Goal: Find contact information: Find contact information

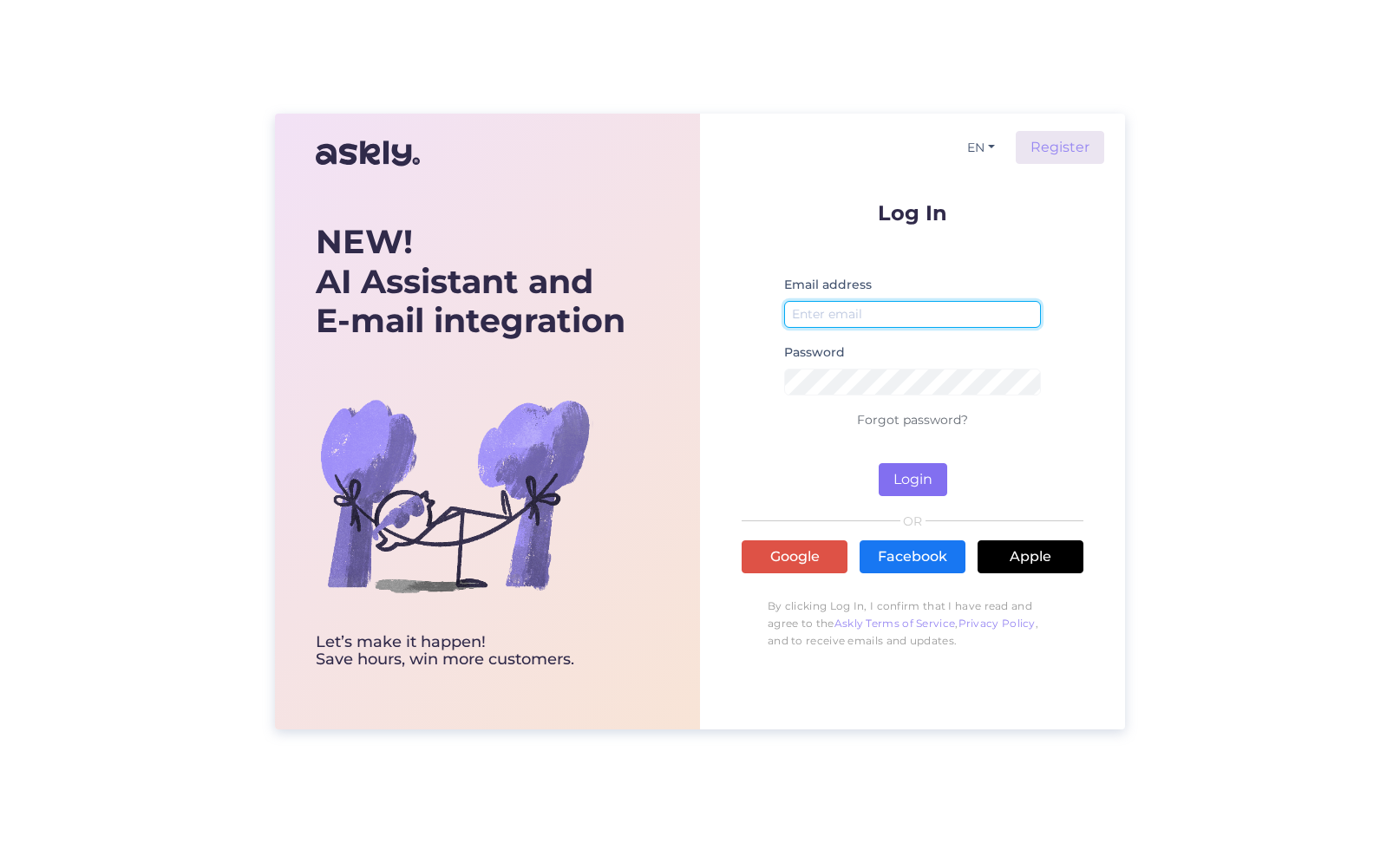
type input "[EMAIL_ADDRESS][DOMAIN_NAME]"
click at [906, 477] on button "Login" at bounding box center [913, 479] width 69 height 33
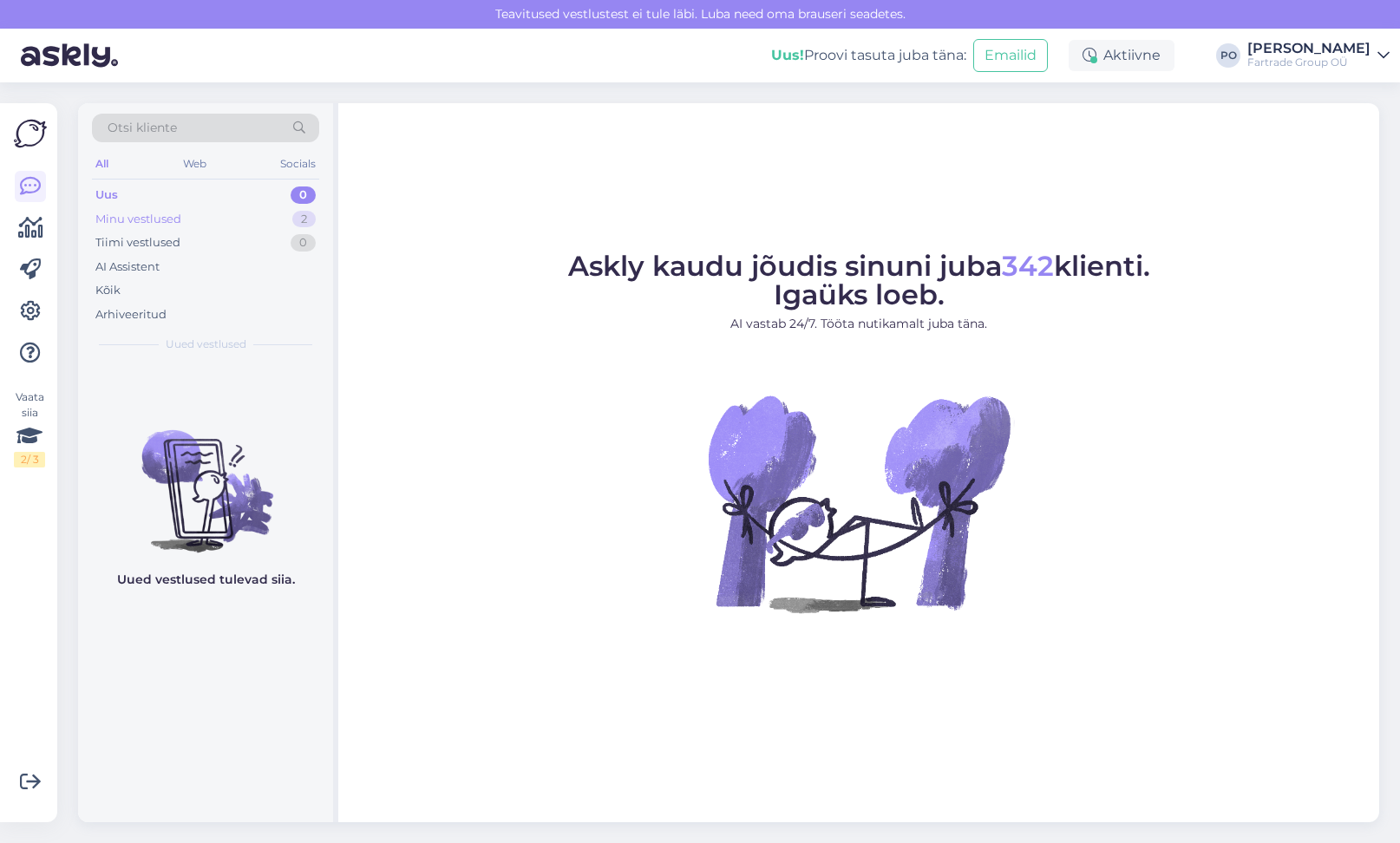
click at [155, 209] on div "Minu vestlused 2" at bounding box center [205, 219] width 227 height 24
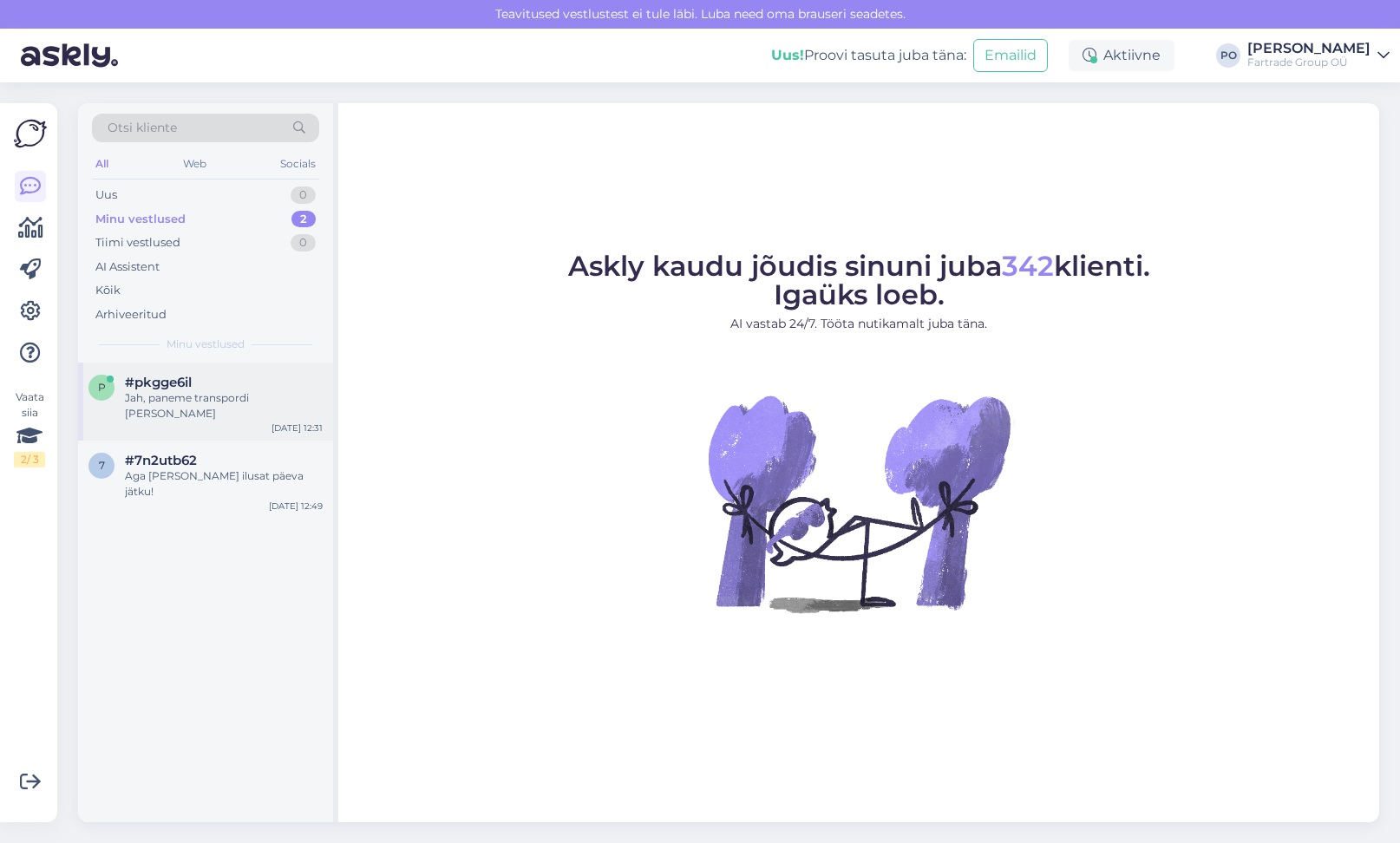
click at [238, 381] on div "#pkgge6il" at bounding box center [223, 383] width 197 height 16
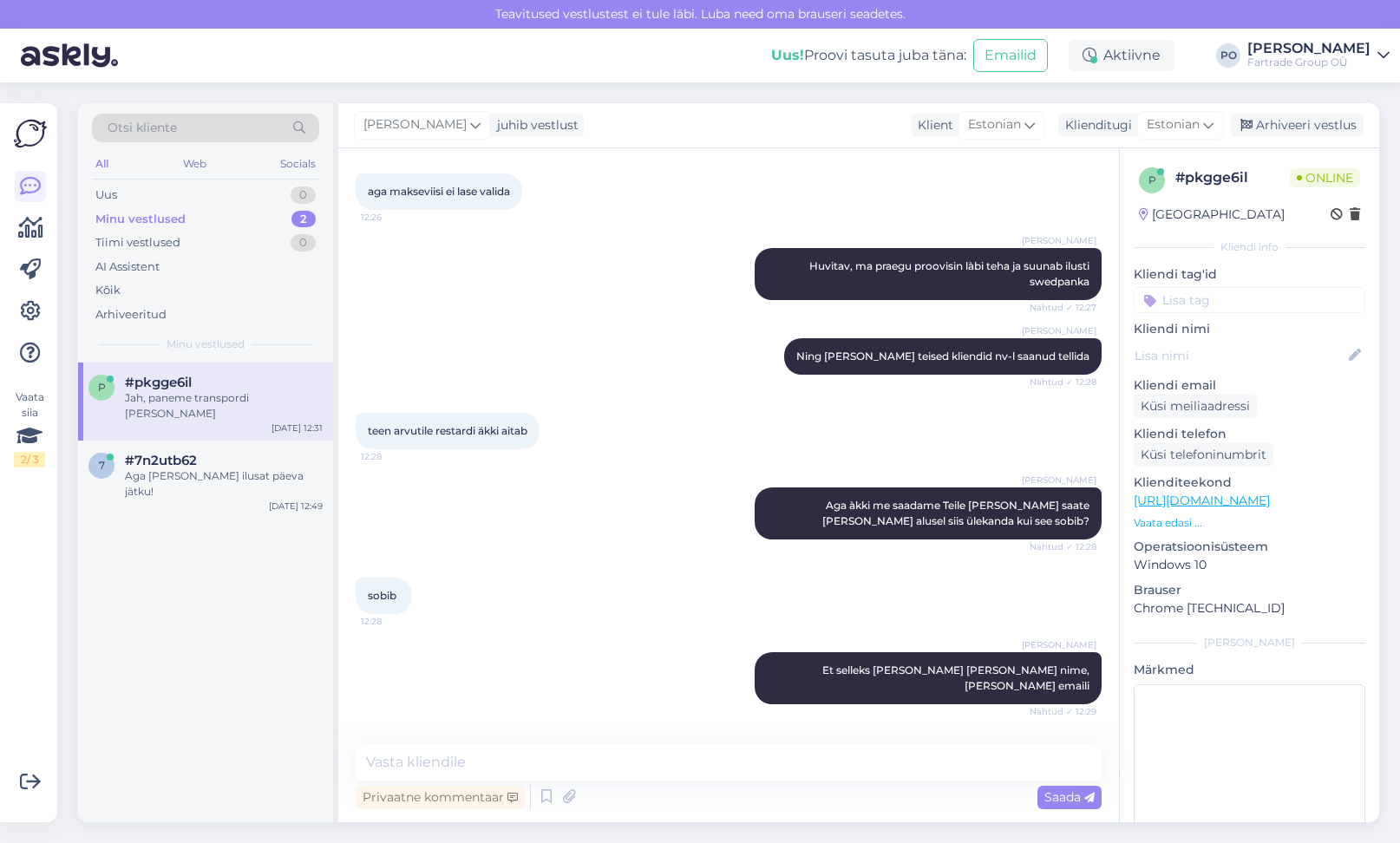
scroll to position [1700, 0]
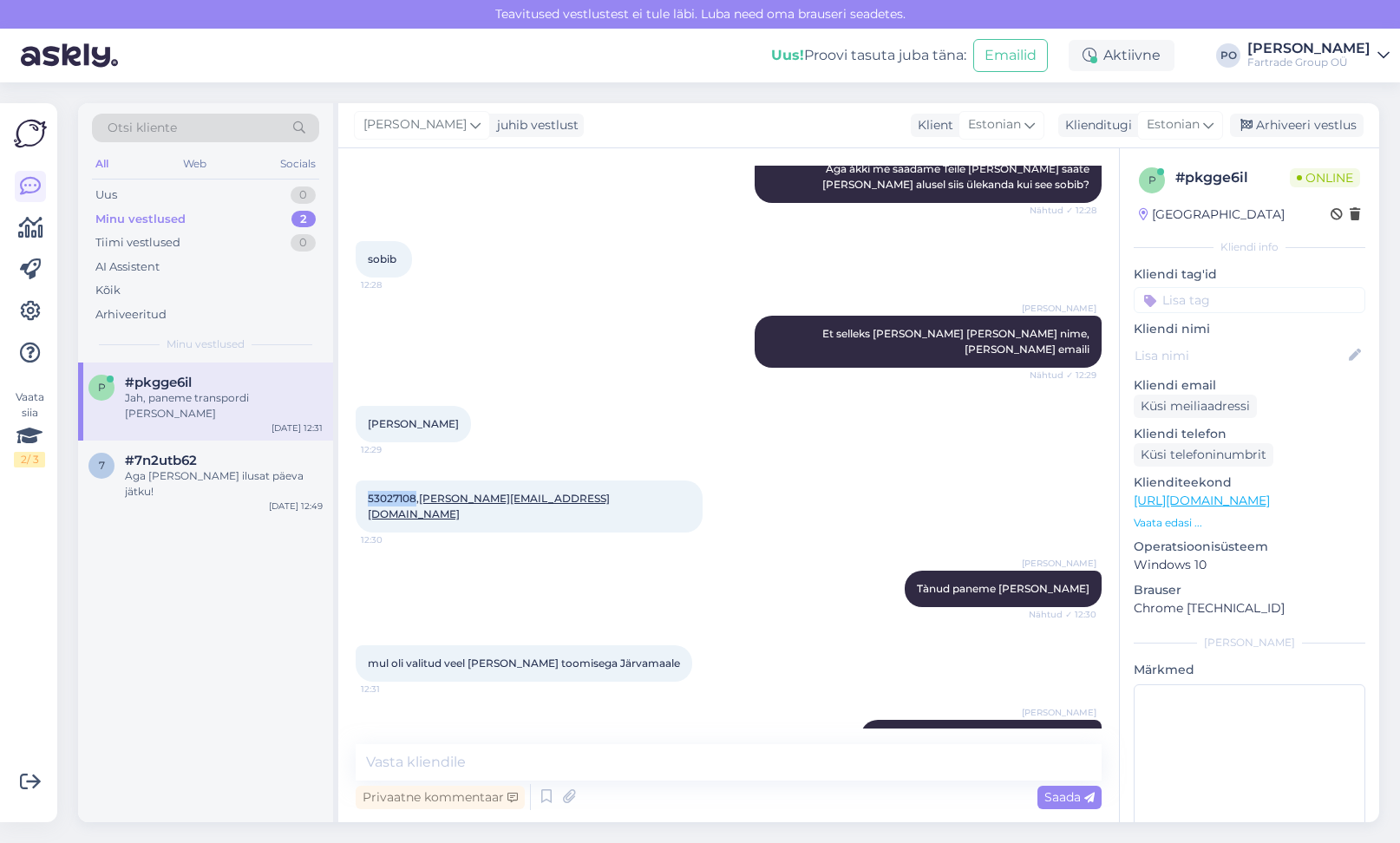
drag, startPoint x: 415, startPoint y: 464, endPoint x: 369, endPoint y: 466, distance: 46.0
click at [369, 491] on span "53027108, [PERSON_NAME][EMAIL_ADDRESS][DOMAIN_NAME]" at bounding box center [488, 505] width 242 height 29
copy span "53027108"
drag, startPoint x: 534, startPoint y: 464, endPoint x: 426, endPoint y: 470, distance: 108.2
click at [424, 480] on div "53027108, [PERSON_NAME][EMAIL_ADDRESS][DOMAIN_NAME] 12:30" at bounding box center [529, 506] width 347 height 52
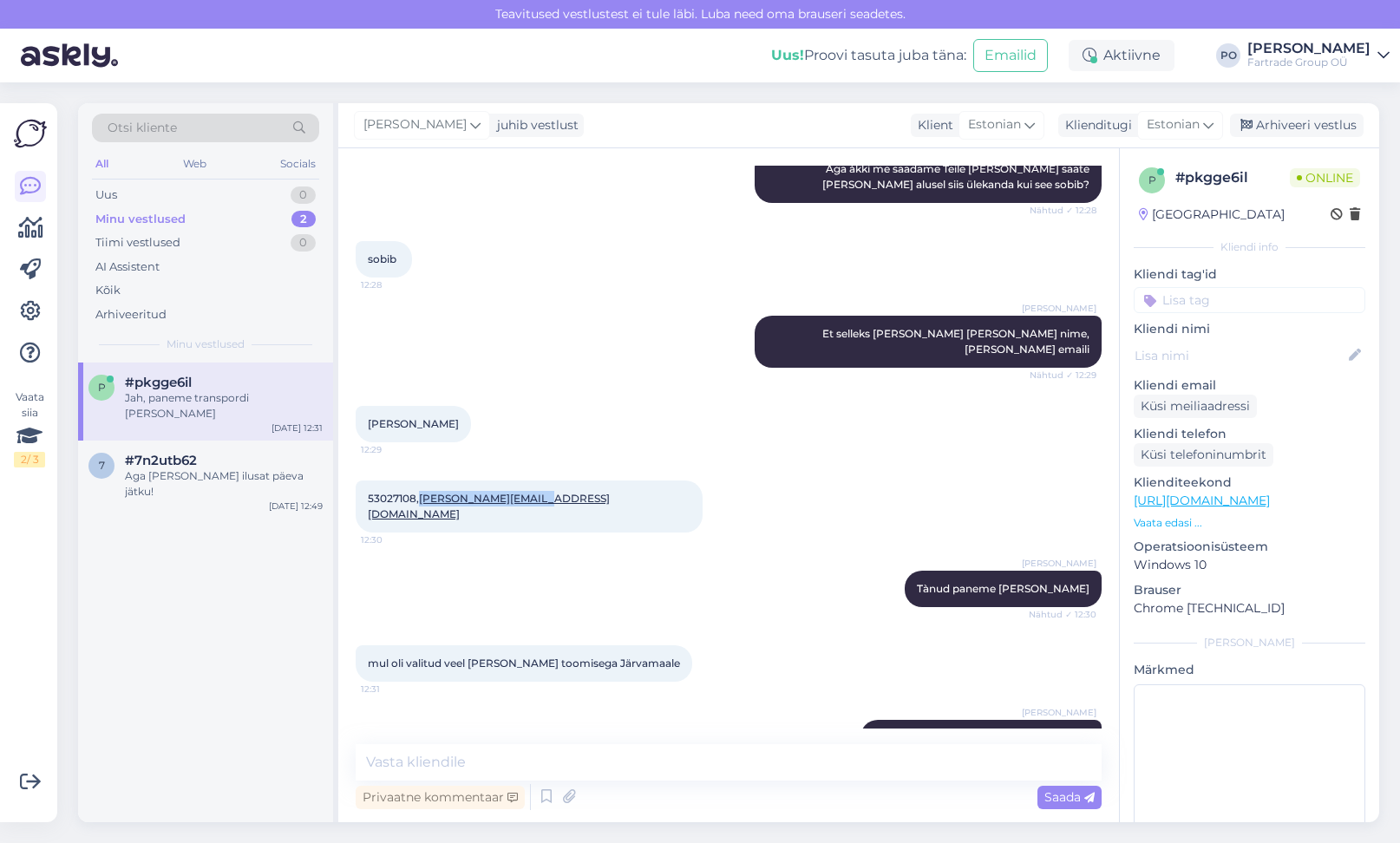
copy link "[PERSON_NAME][EMAIL_ADDRESS][DOMAIN_NAME]"
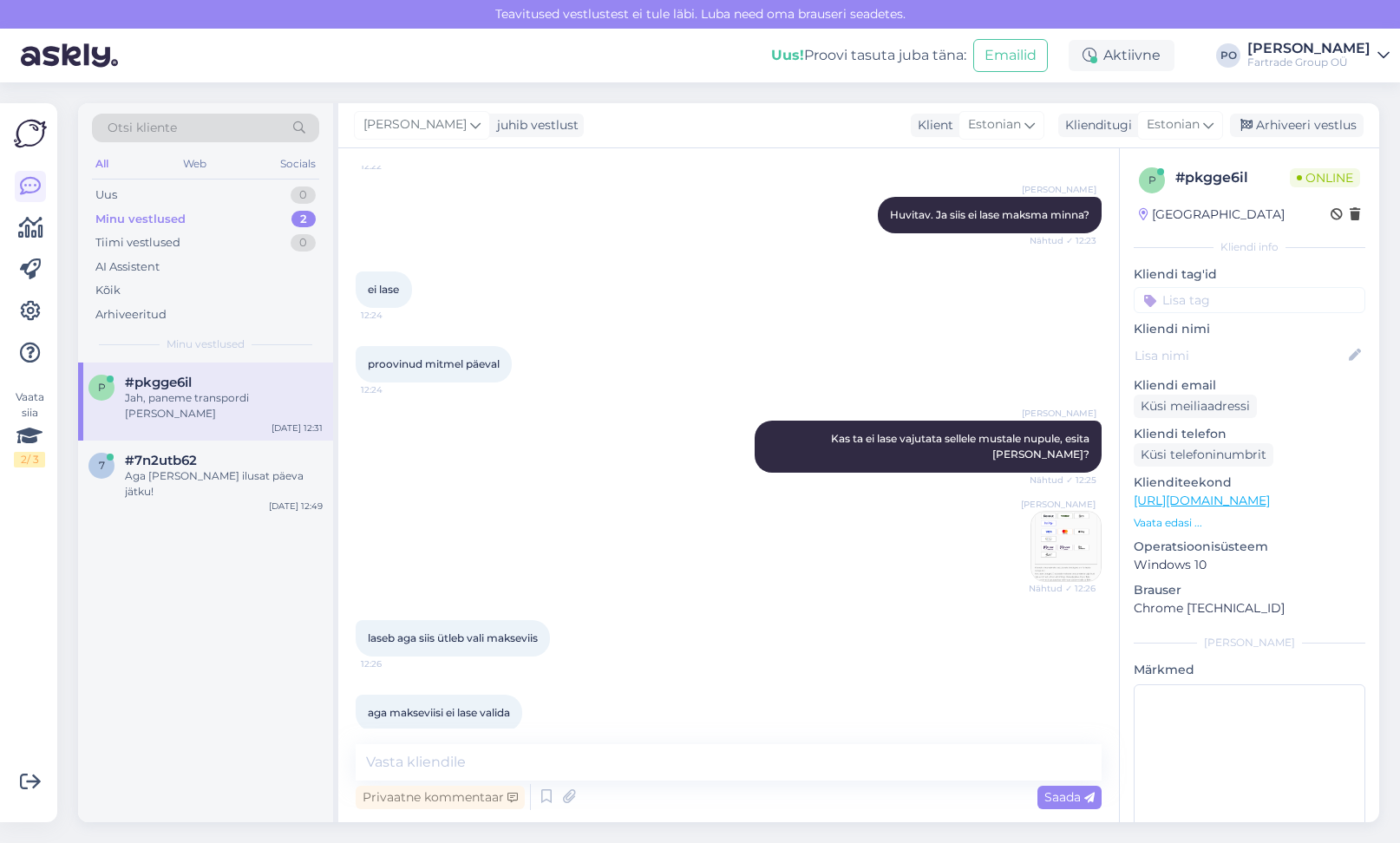
scroll to position [845, 0]
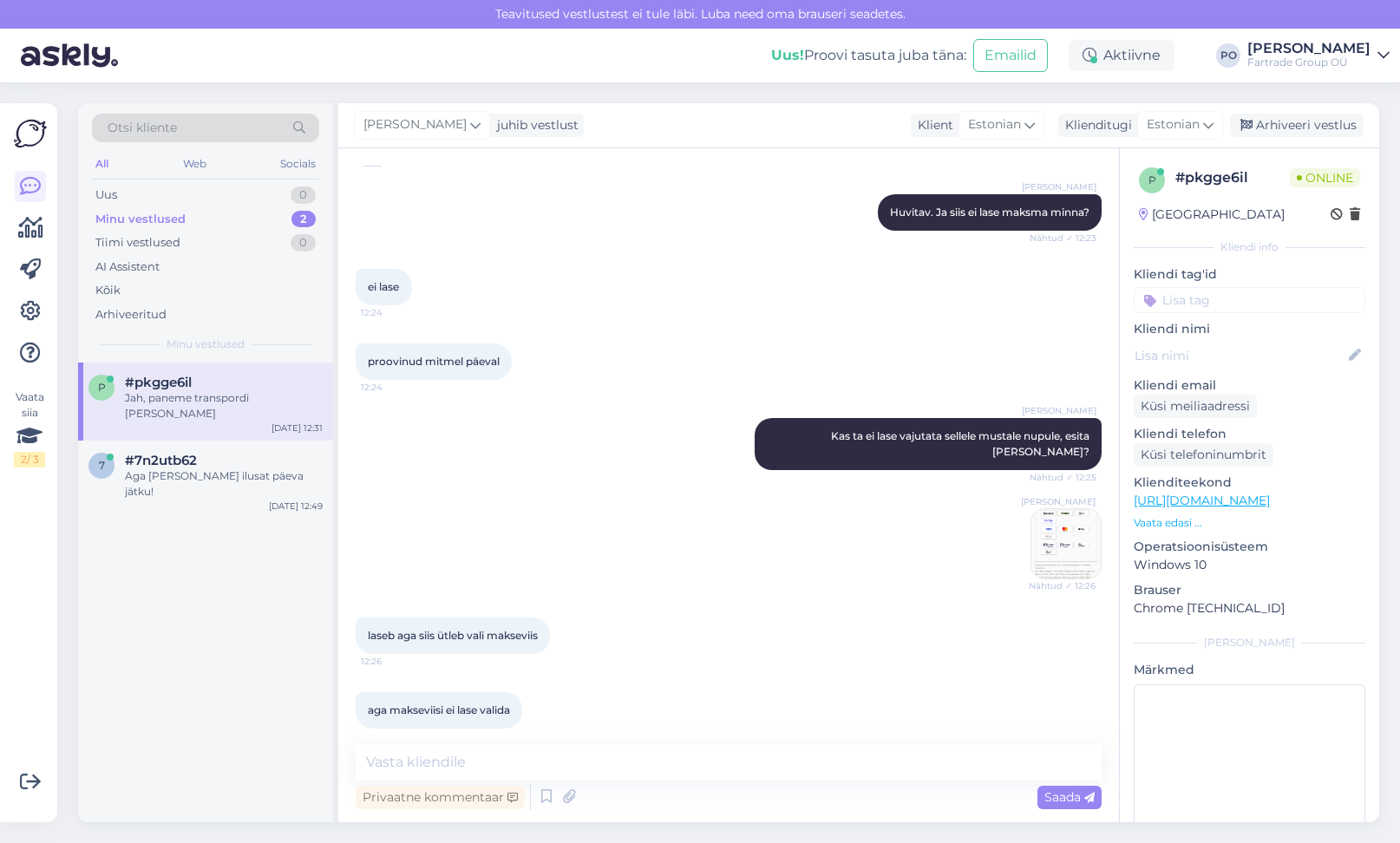
click at [1066, 539] on img at bounding box center [1066, 544] width 70 height 70
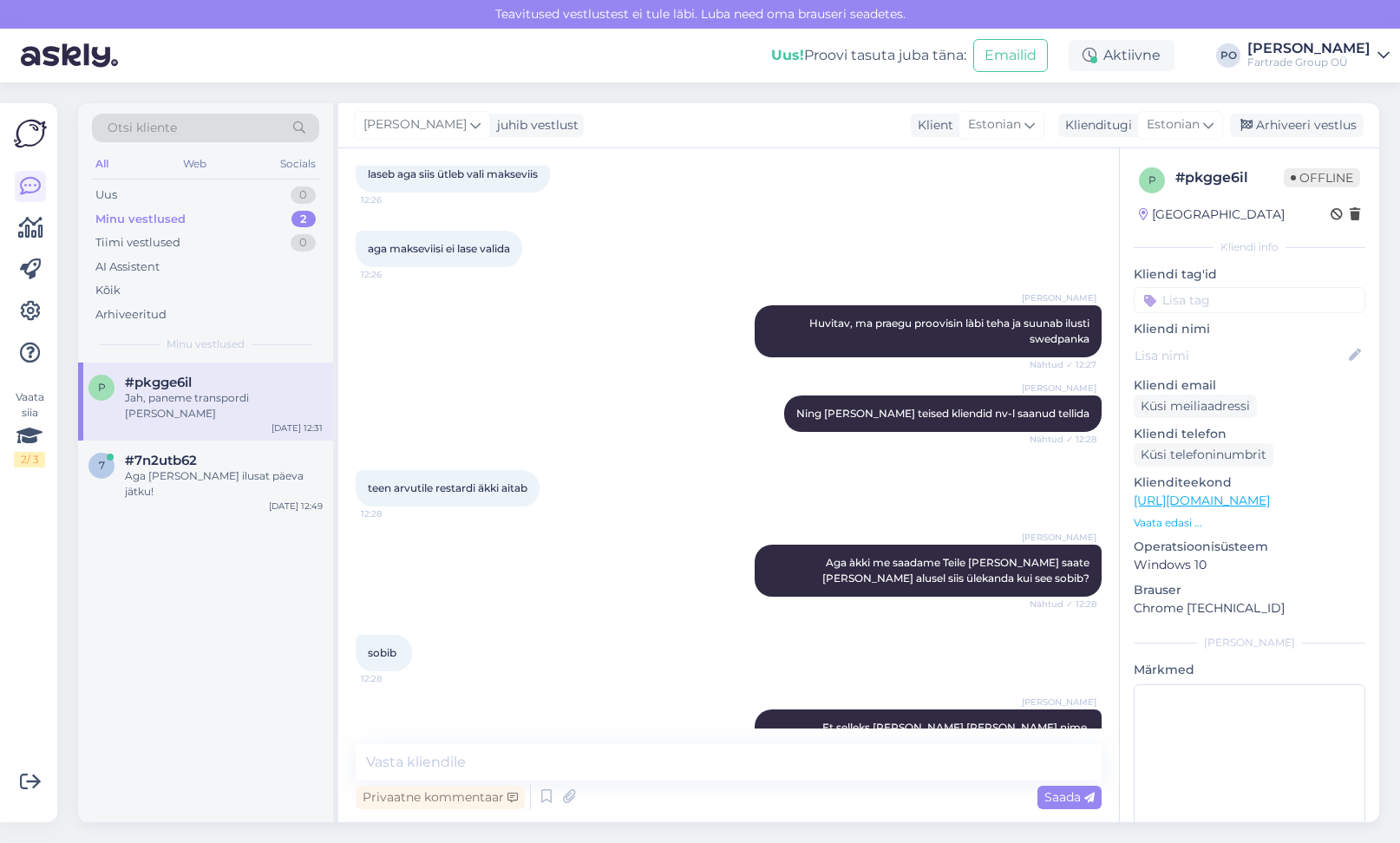
scroll to position [1700, 0]
